Goal: Task Accomplishment & Management: Use online tool/utility

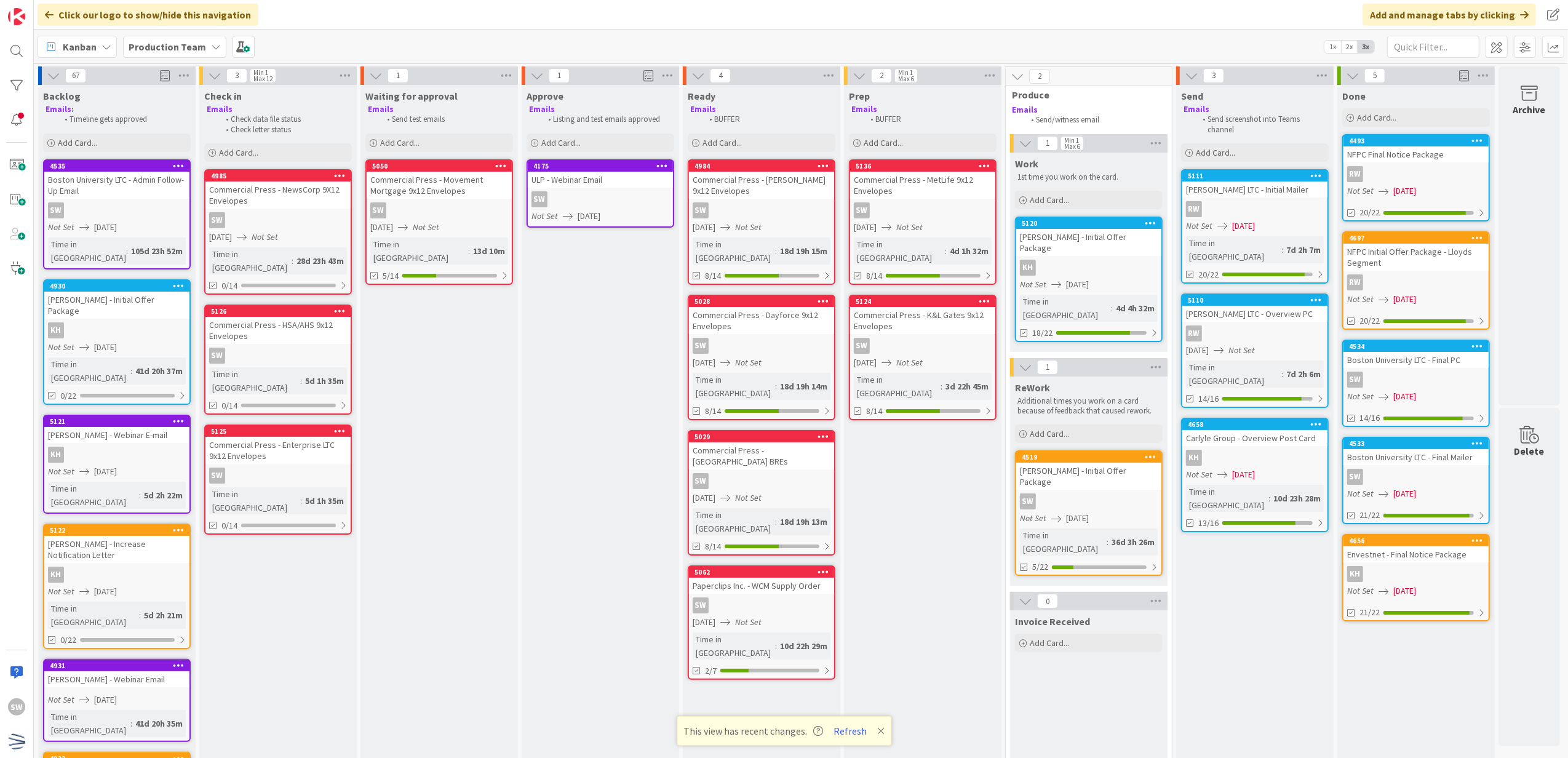
click at [908, 338] on div "SW" at bounding box center [922, 346] width 145 height 16
click at [908, 334] on div "67 Reorder Cards Back Ascending Descending Due Date Title ID Time in Column Sel…" at bounding box center [801, 411] width 1534 height 694
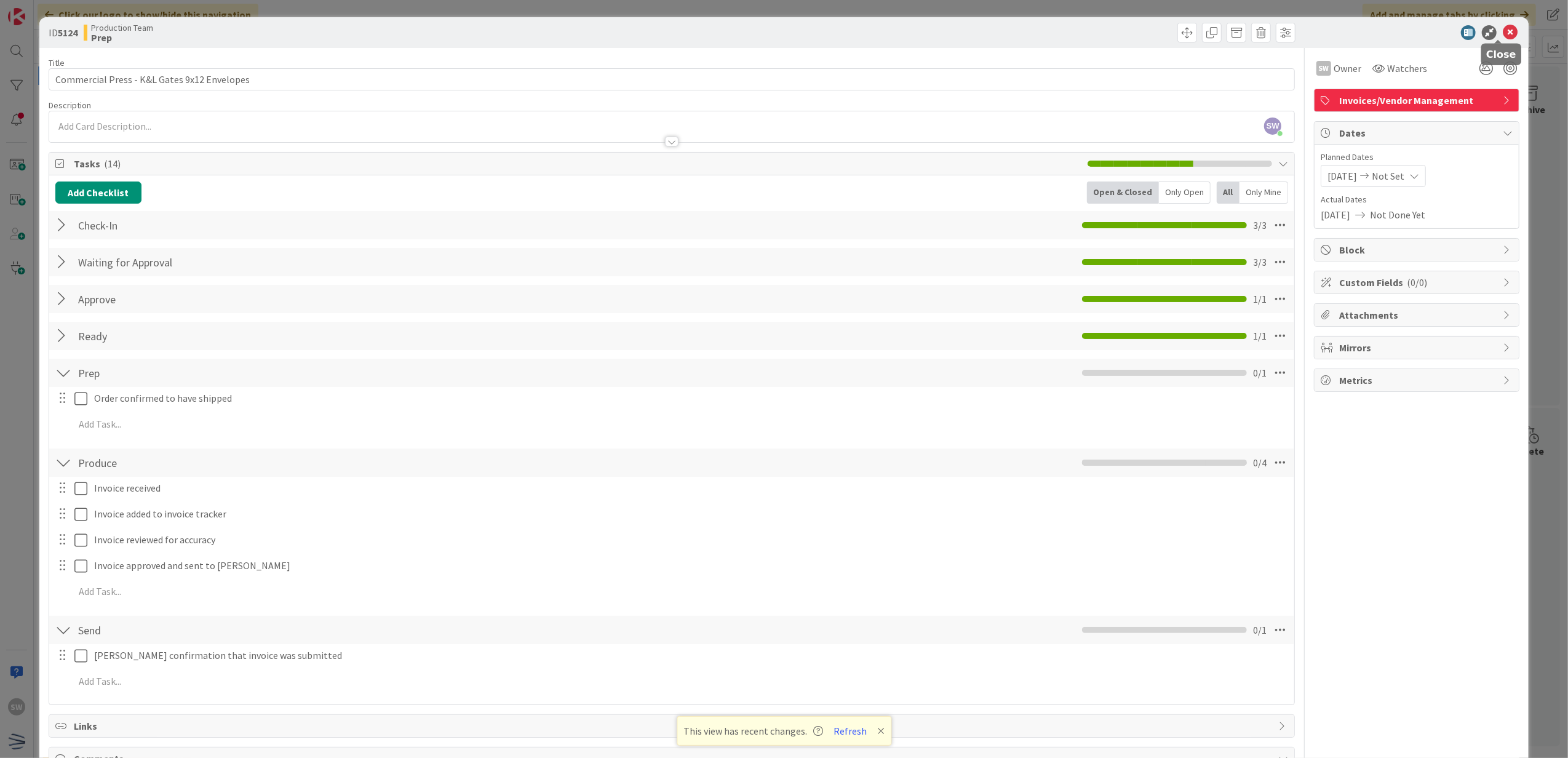
click at [1503, 31] on icon at bounding box center [1510, 33] width 15 height 15
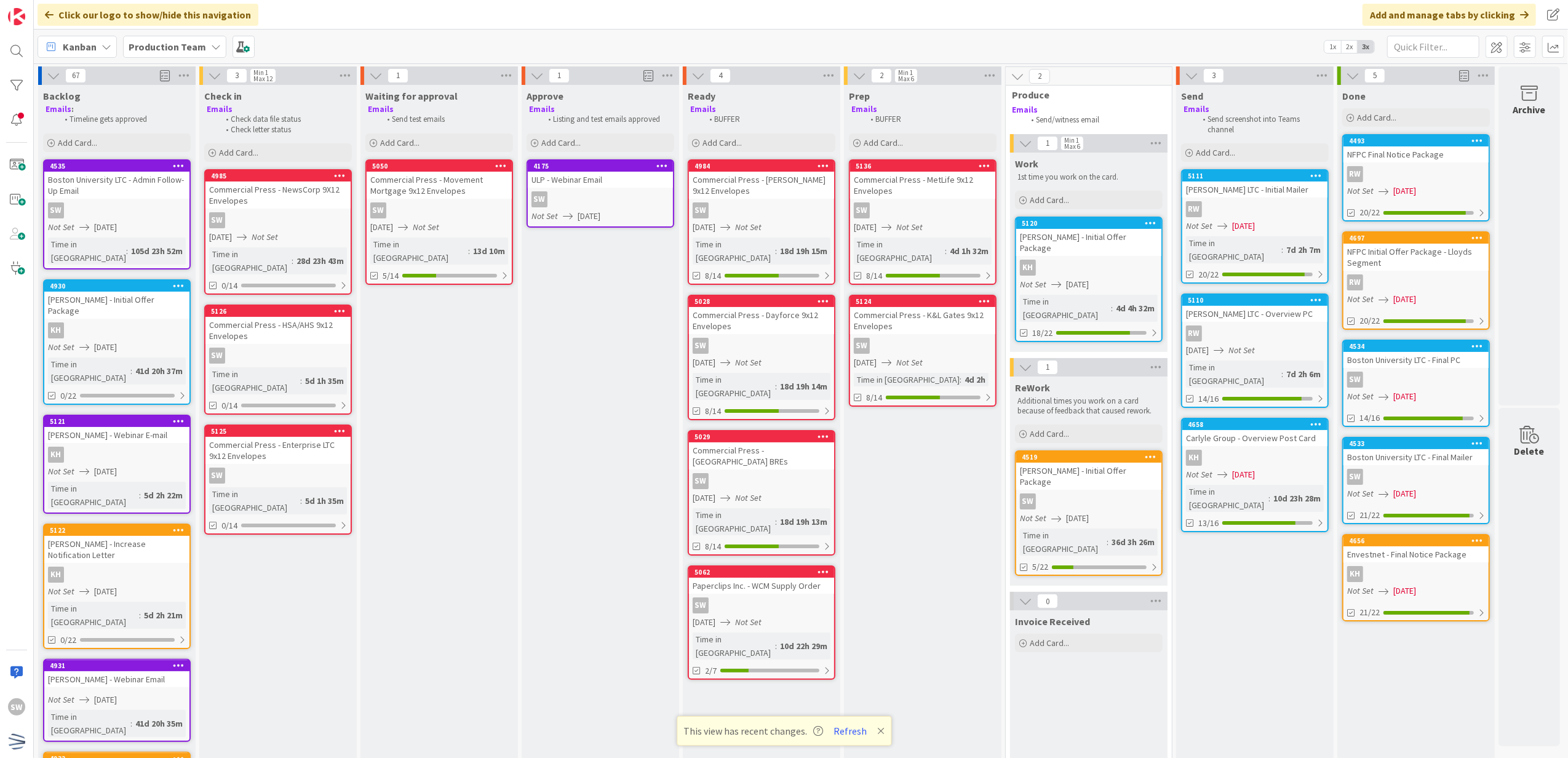
click at [1234, 227] on span "[DATE]" at bounding box center [1243, 226] width 23 height 13
click at [1234, 227] on div "67 Reorder Cards Back Ascending Descending Due Date Title ID Time in Column Sel…" at bounding box center [801, 411] width 1534 height 694
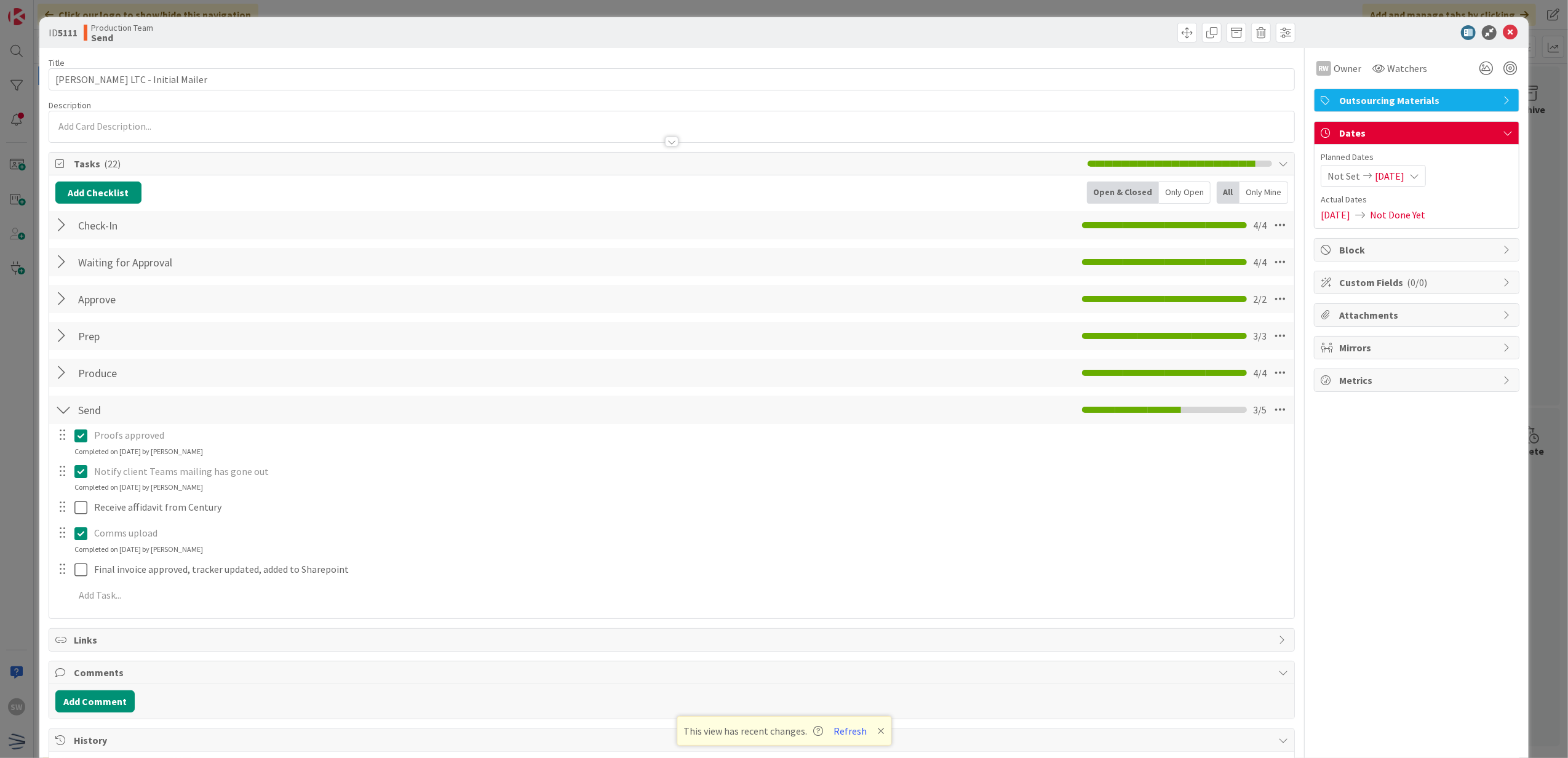
click at [53, 368] on div "Produce Checklist Name 7 / 64 Produce 4 / 4" at bounding box center [672, 373] width 1246 height 29
click at [58, 374] on div at bounding box center [64, 373] width 16 height 22
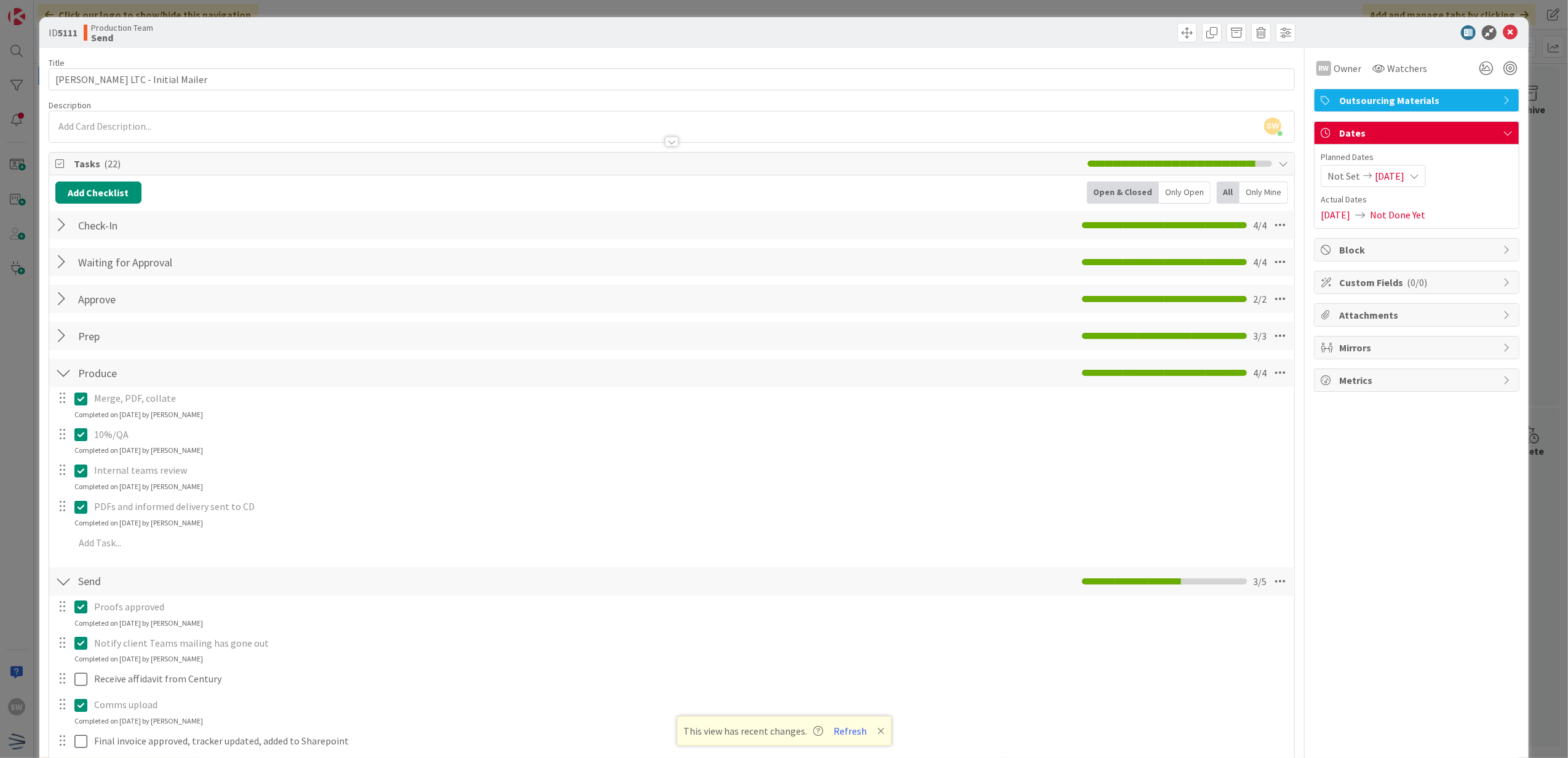
click at [64, 337] on div at bounding box center [64, 336] width 16 height 22
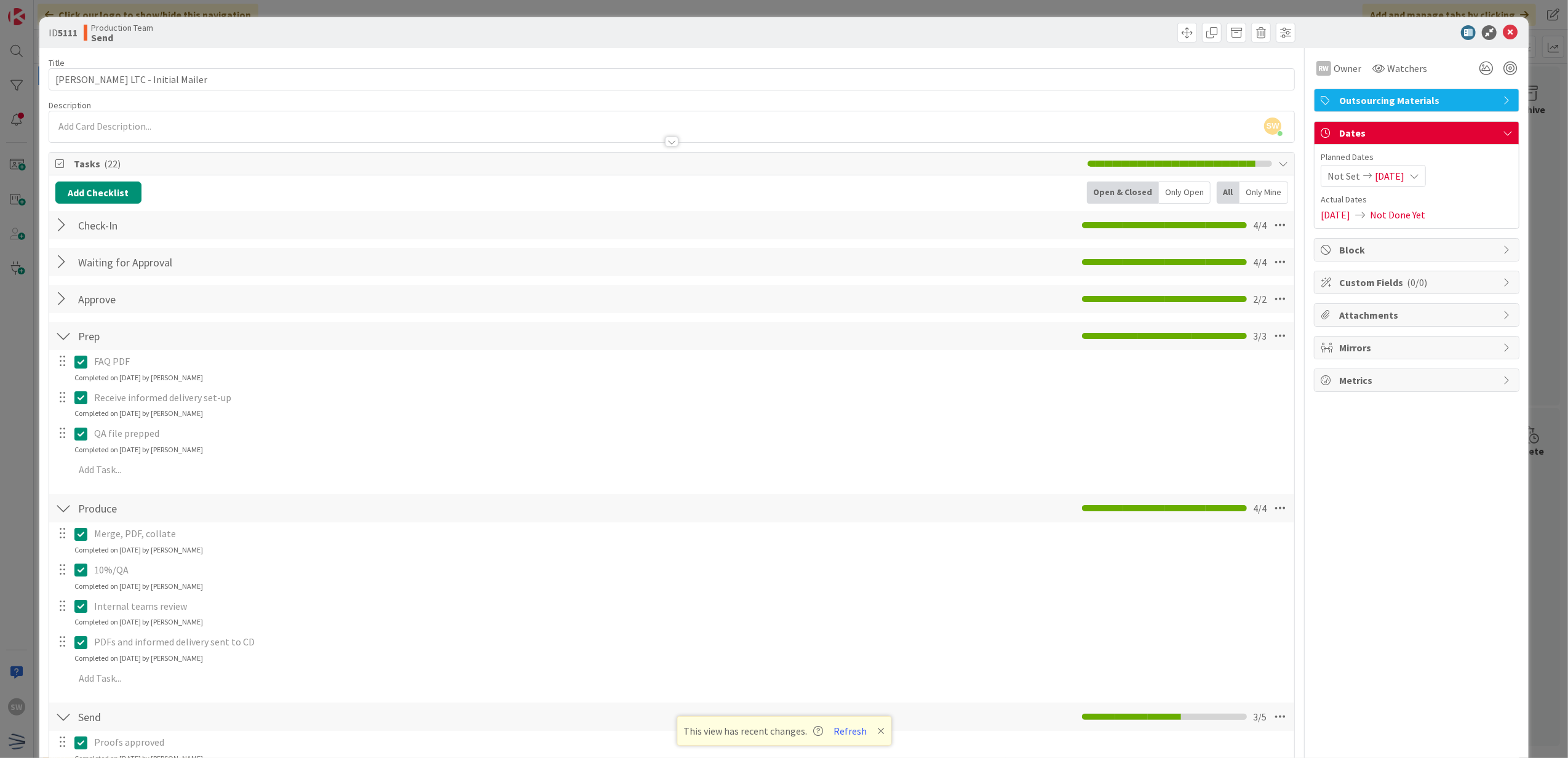
click at [69, 305] on div at bounding box center [64, 299] width 16 height 22
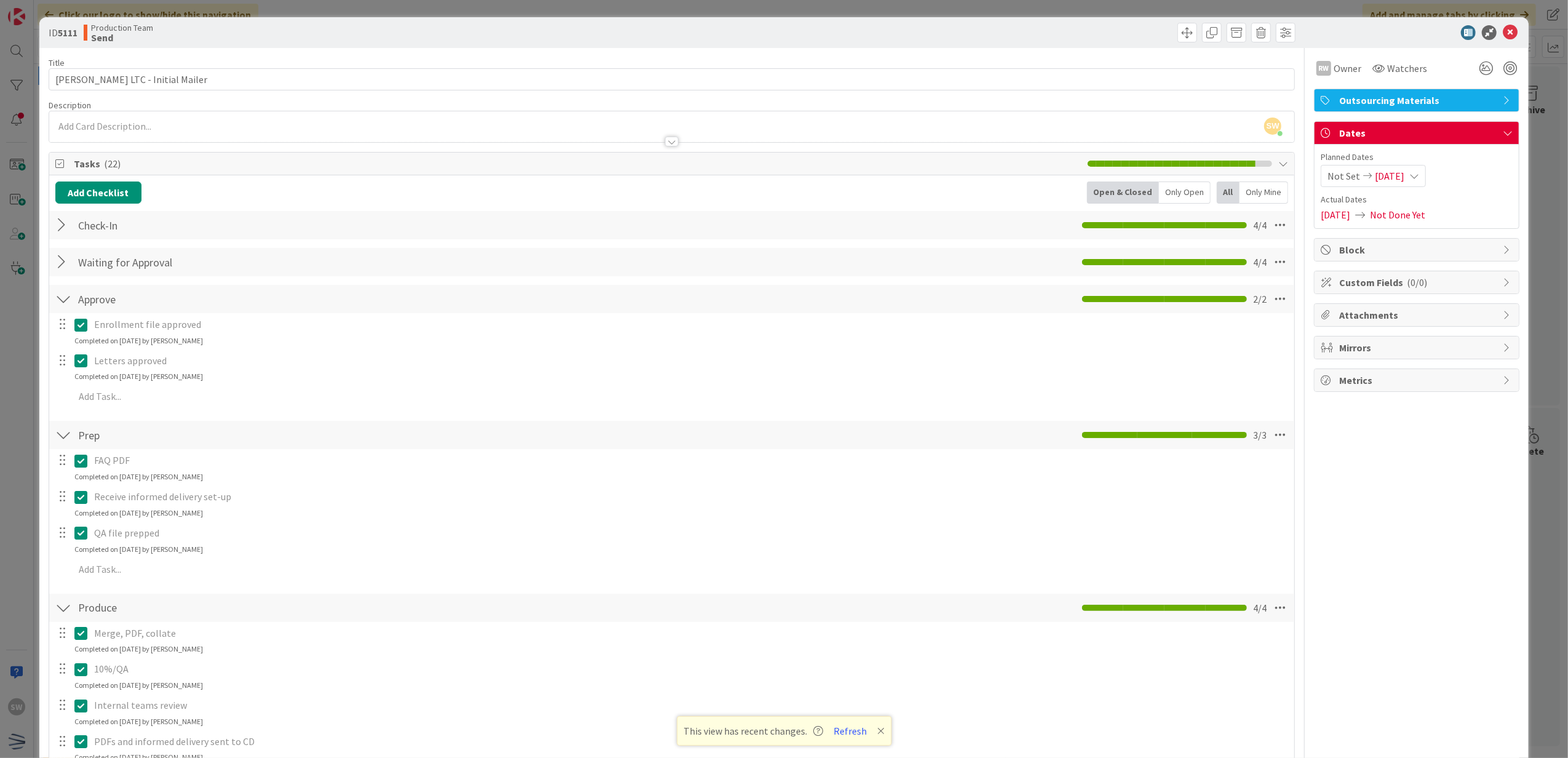
click at [69, 266] on div at bounding box center [64, 262] width 16 height 22
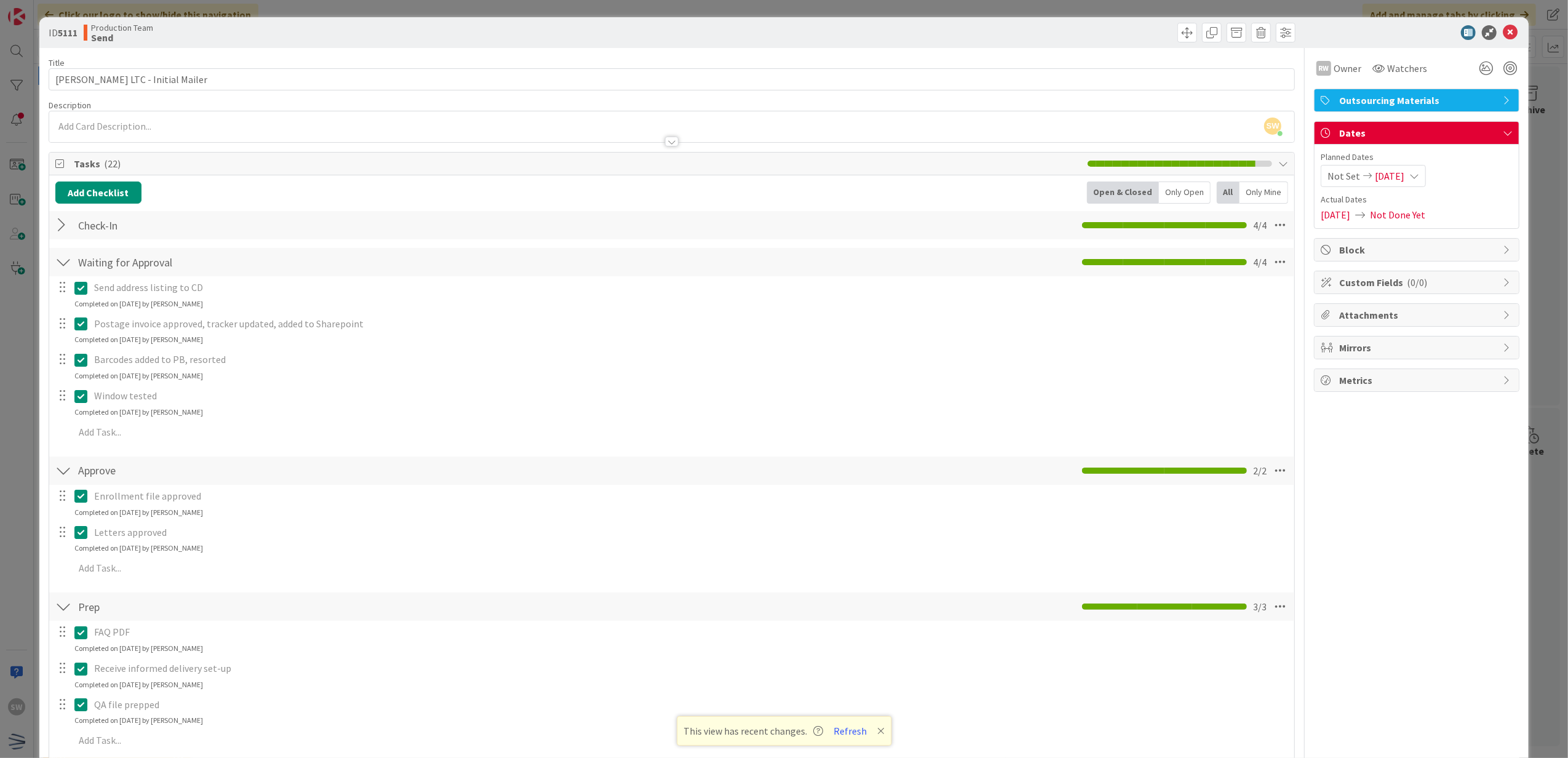
click at [63, 224] on div at bounding box center [64, 225] width 16 height 22
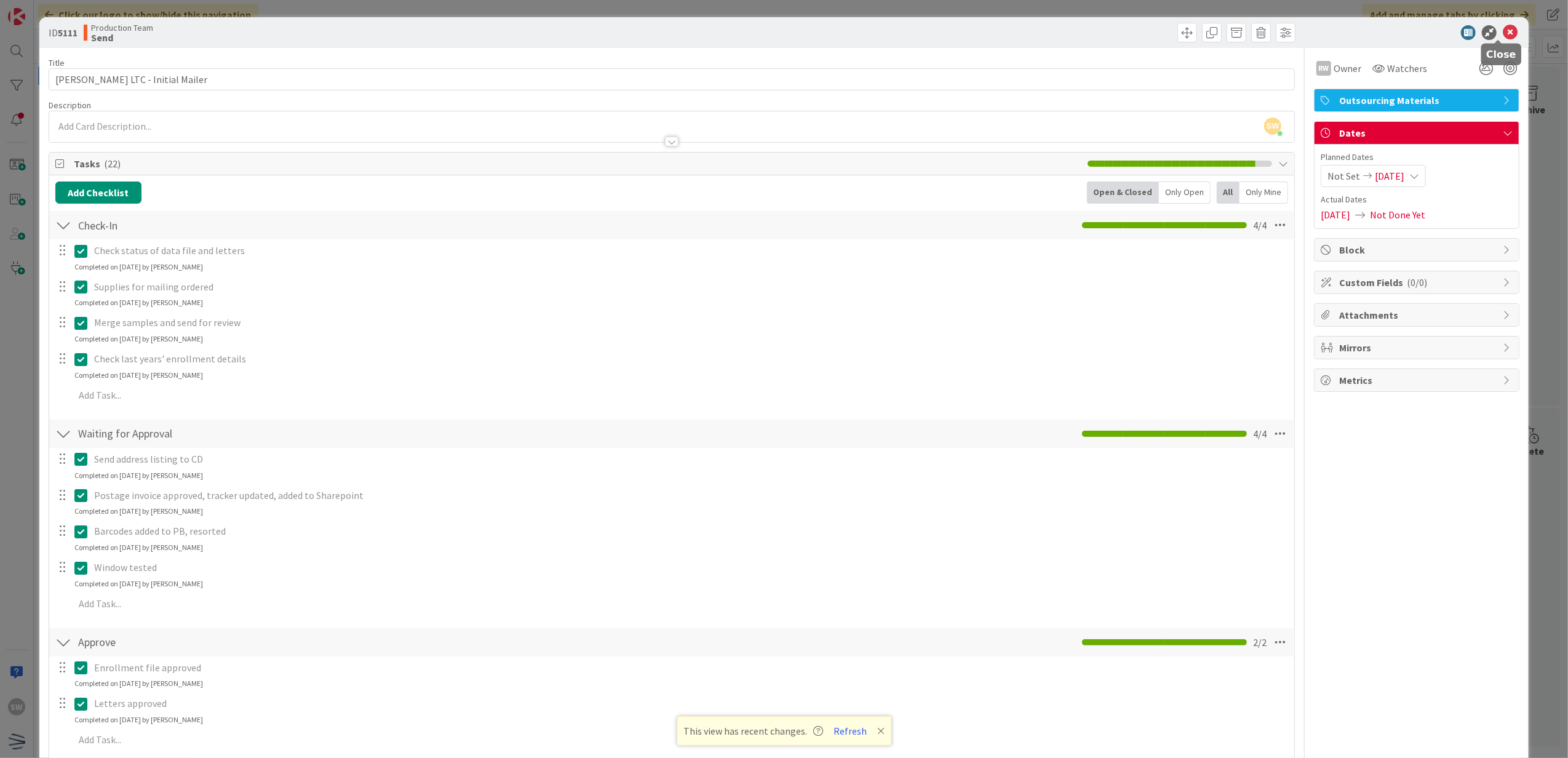
click at [1503, 29] on icon at bounding box center [1510, 33] width 15 height 15
